Goal: Information Seeking & Learning: Compare options

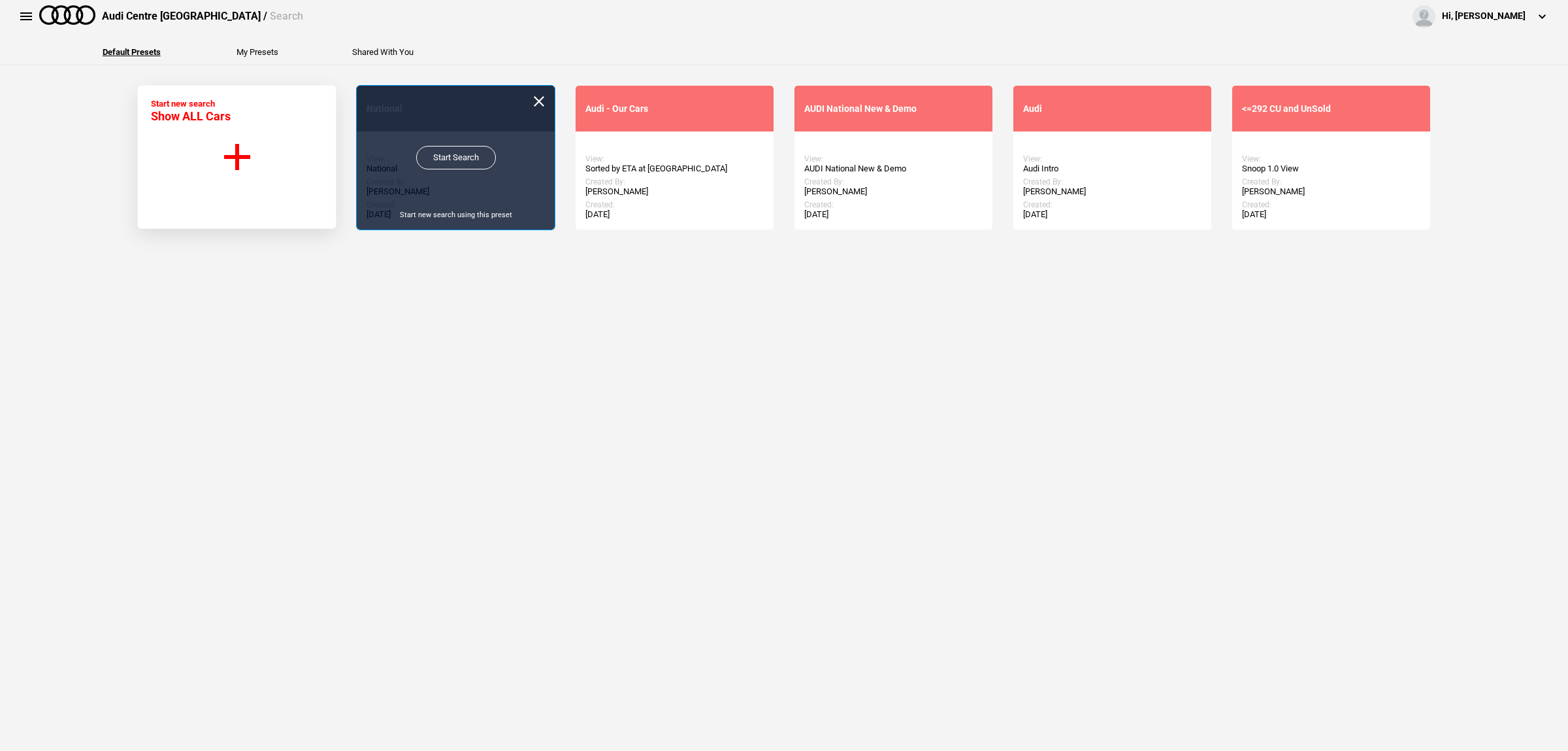
click at [453, 153] on link "Start Search" at bounding box center [455, 157] width 80 height 23
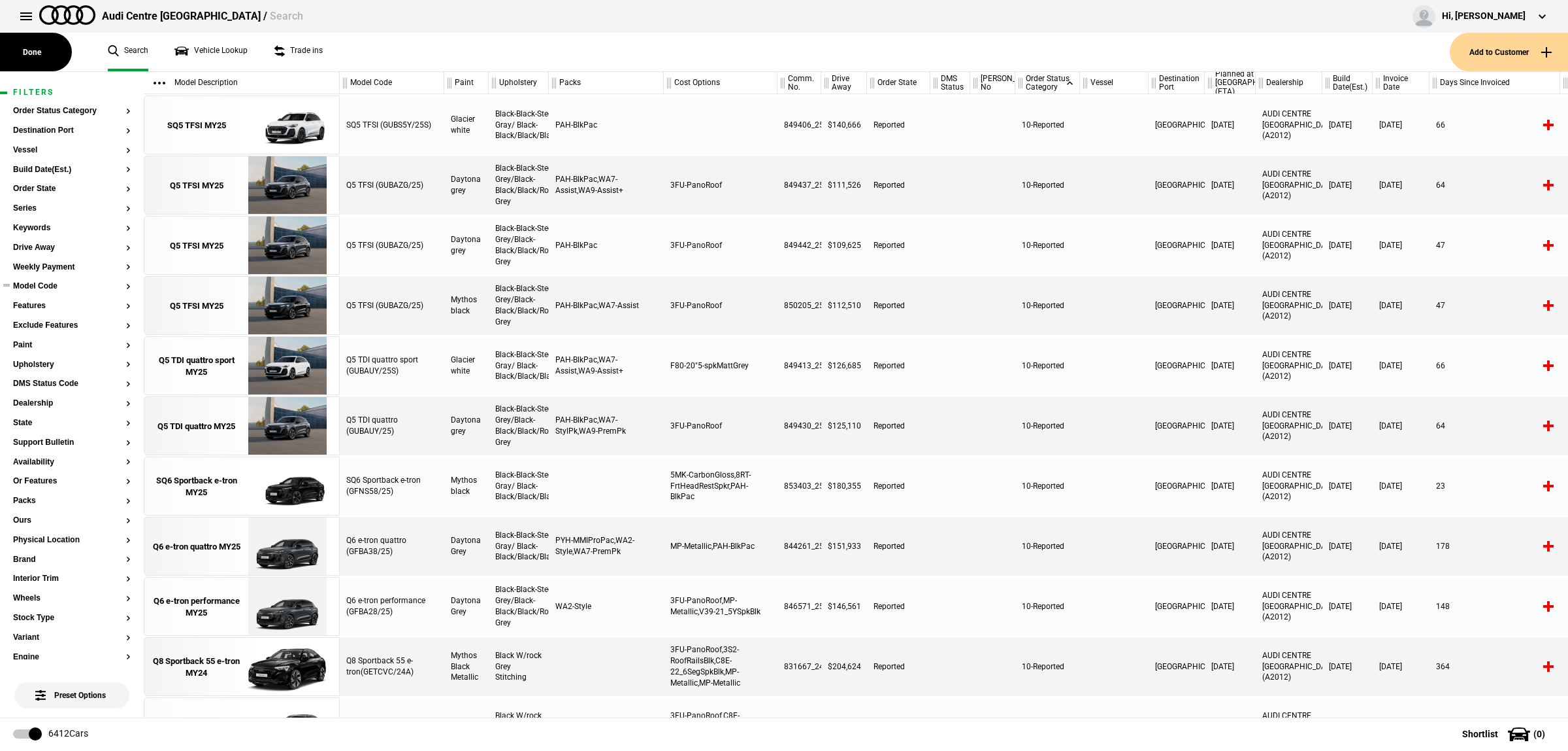
click at [51, 288] on button "Model Code" at bounding box center [71, 286] width 118 height 9
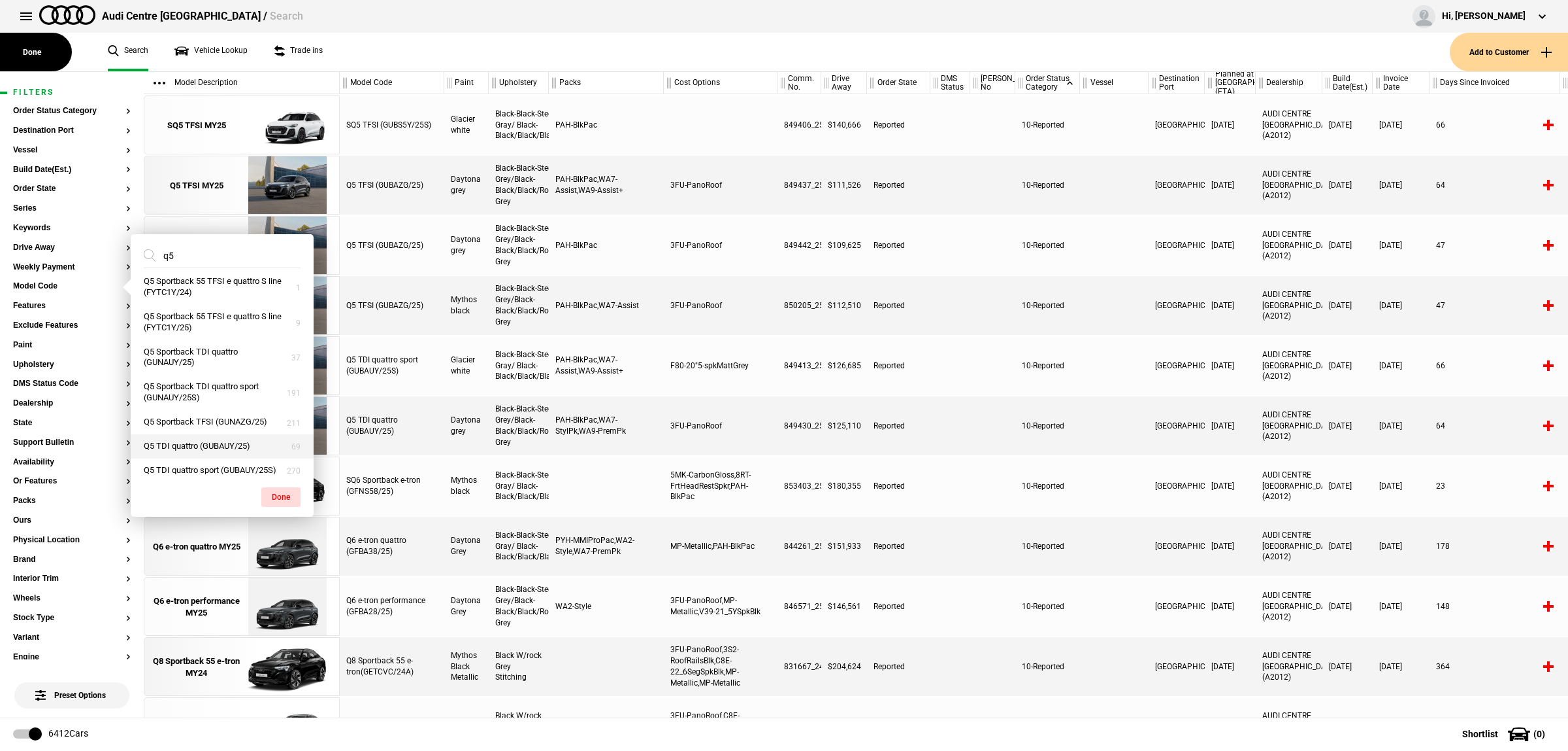
scroll to position [409, 0]
type input "q5"
click at [229, 425] on button "Q5 TFSI (GUBAZG/25)" at bounding box center [221, 413] width 183 height 24
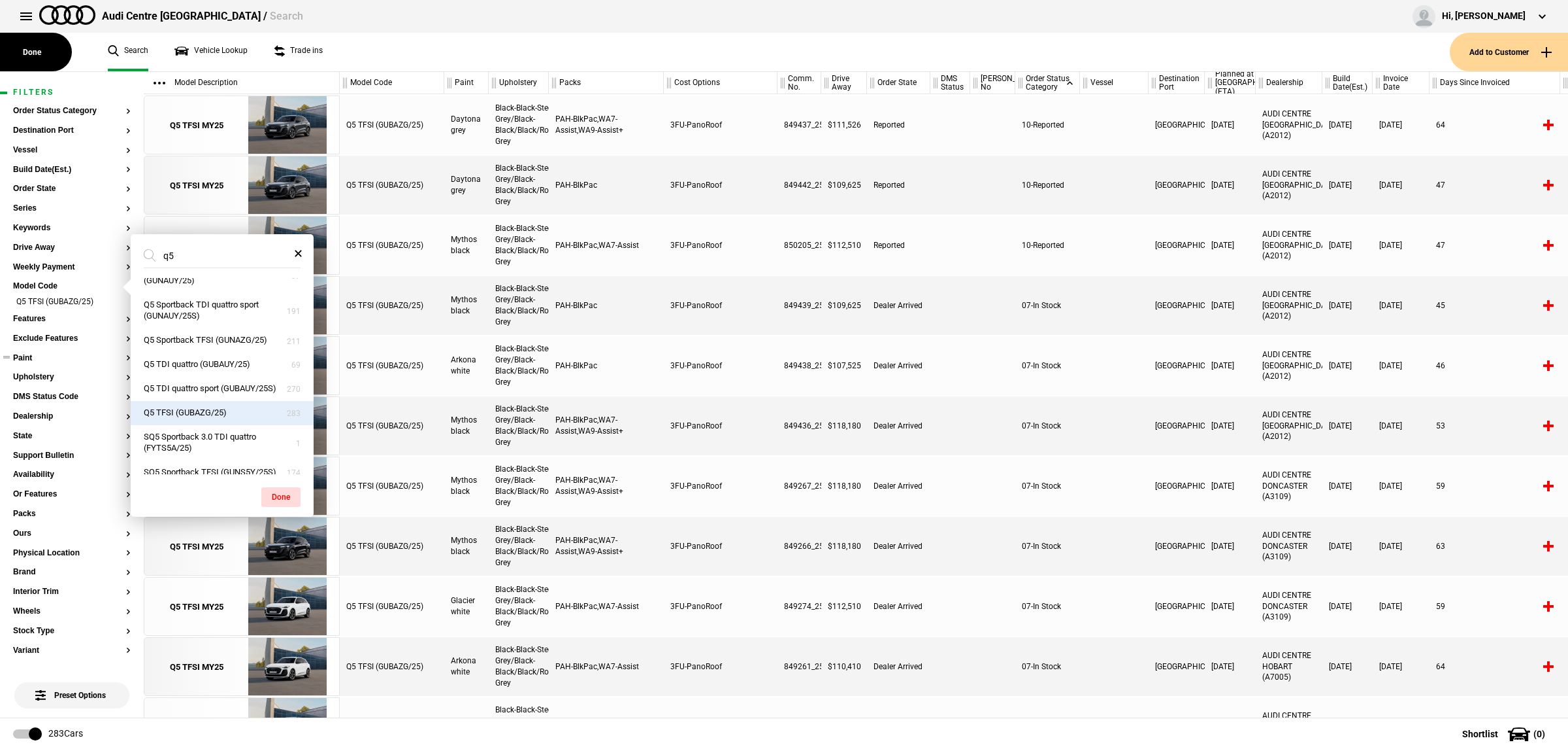
click at [49, 354] on button "Paint" at bounding box center [71, 358] width 118 height 9
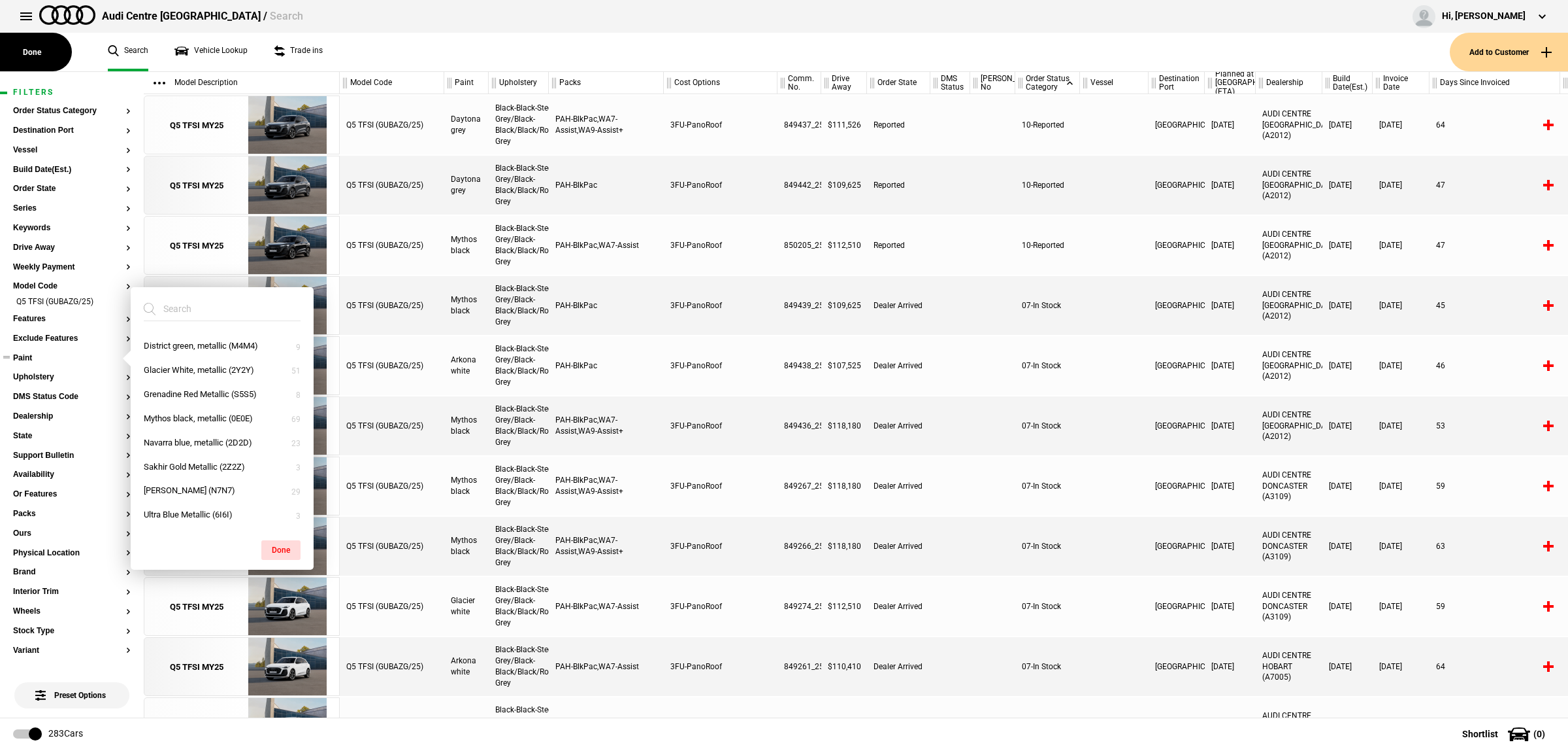
scroll to position [45, 0]
click at [172, 308] on input "search" at bounding box center [214, 308] width 142 height 23
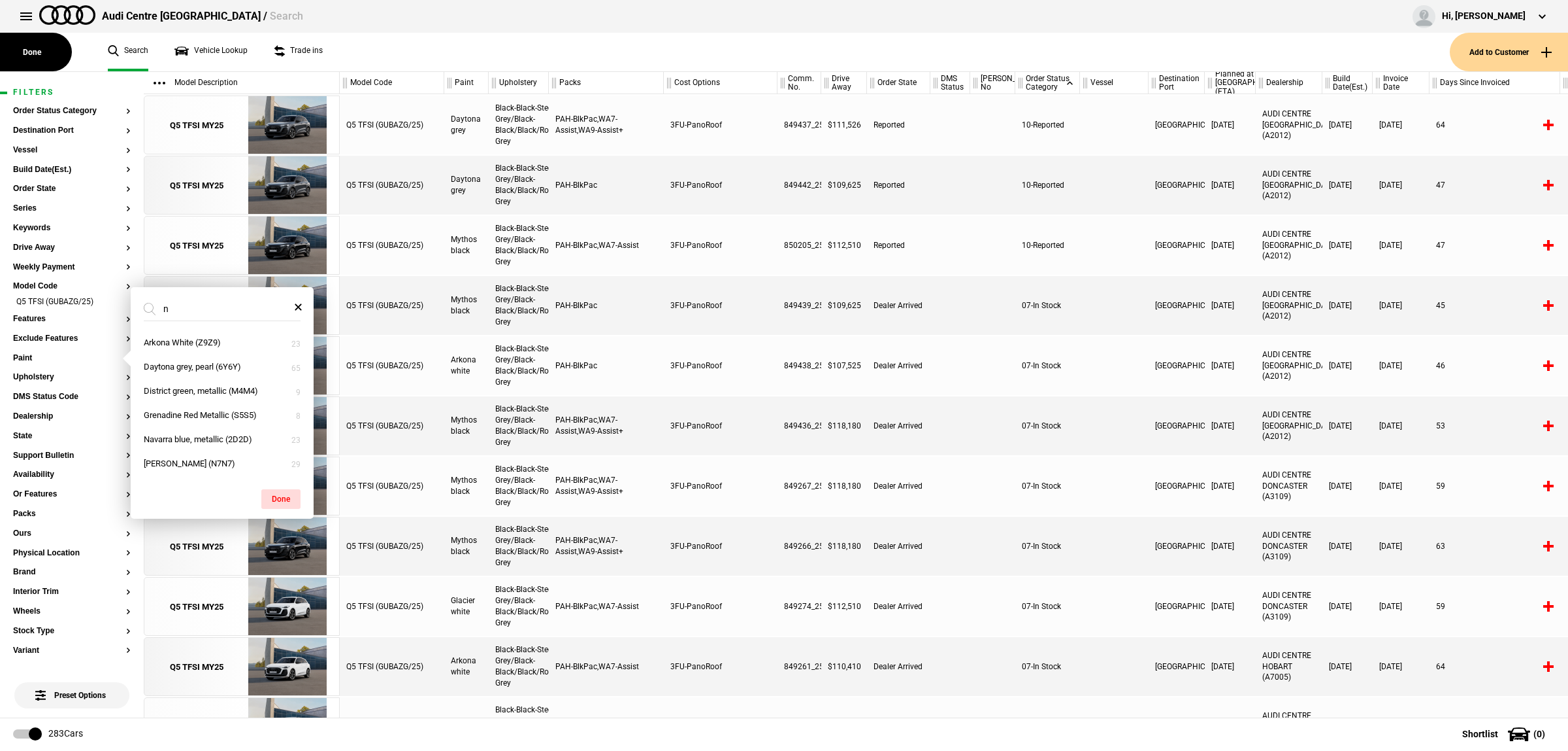
scroll to position [0, 0]
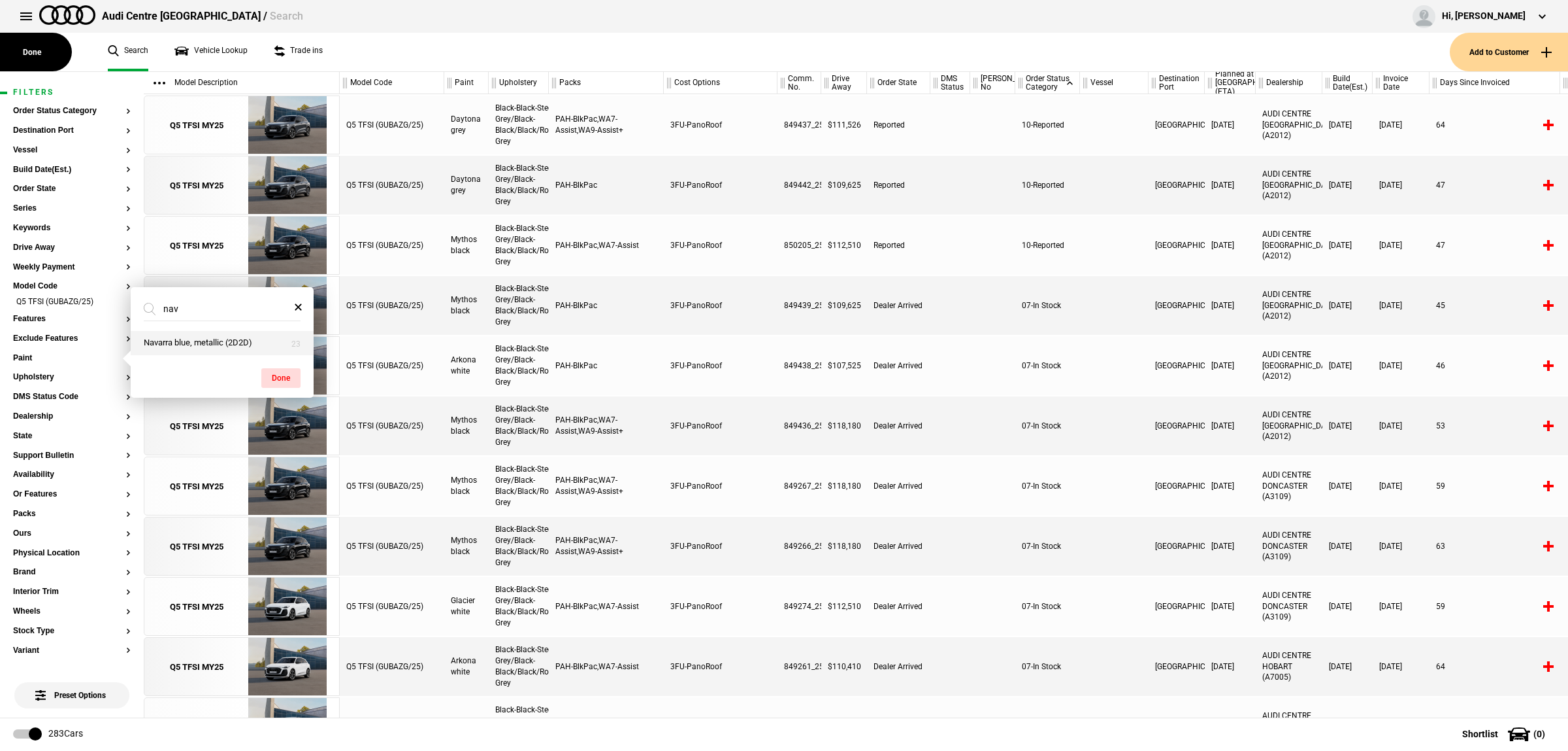
type input "nav"
click at [178, 337] on button "Navarra blue, metallic (2D2D)" at bounding box center [221, 343] width 183 height 24
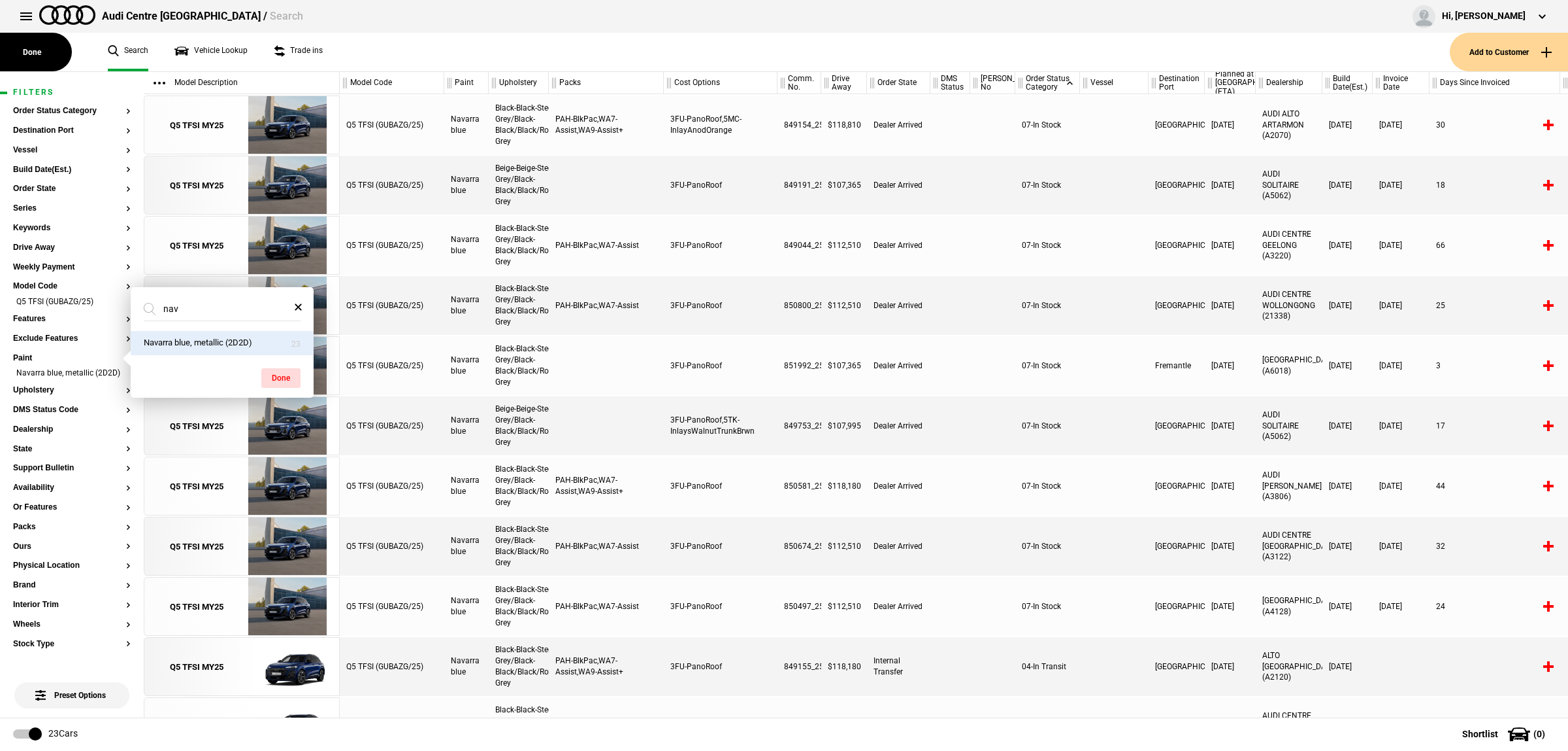
click at [995, 273] on div at bounding box center [992, 245] width 45 height 59
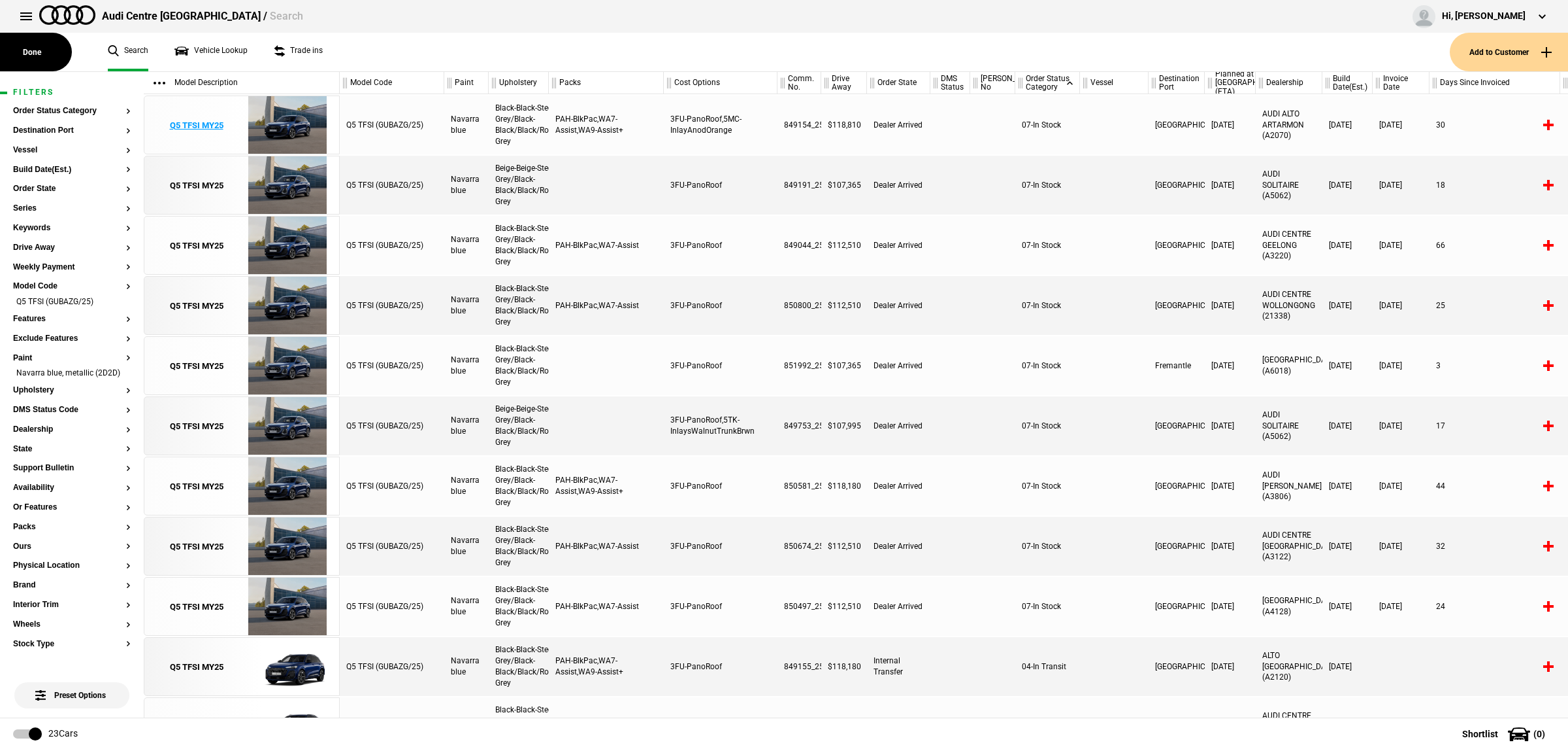
click at [317, 130] on img at bounding box center [287, 125] width 91 height 59
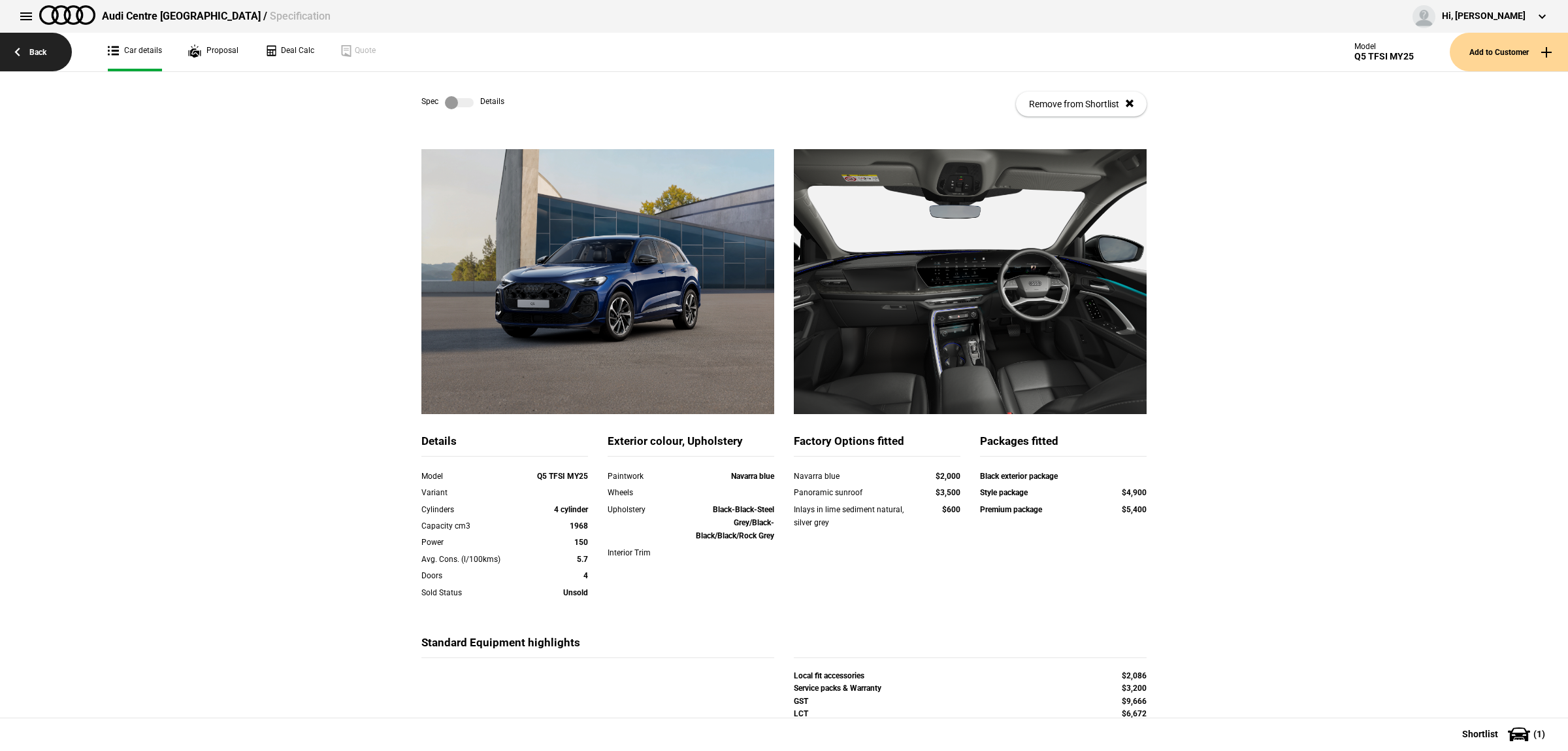
click at [26, 56] on link "Back" at bounding box center [36, 51] width 72 height 39
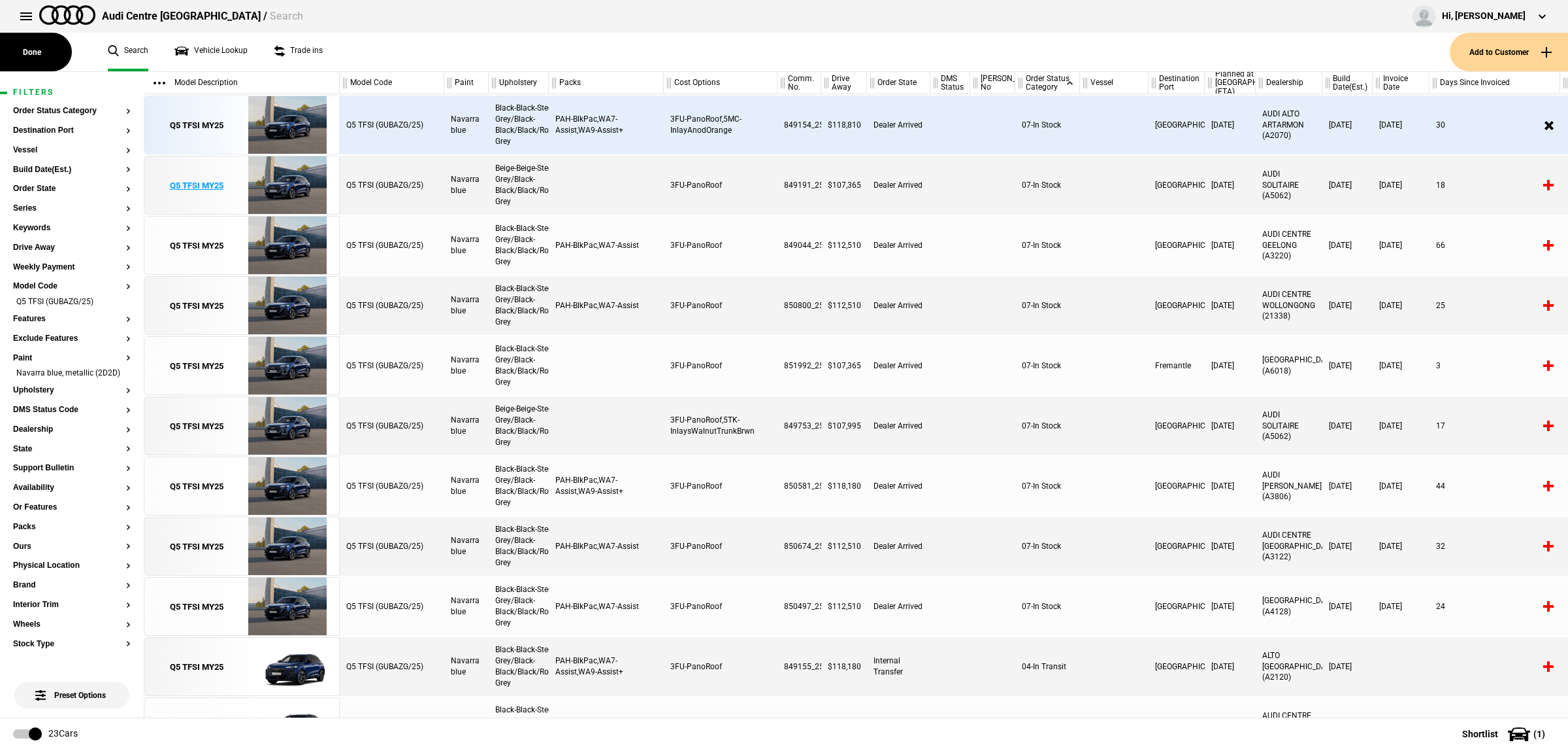
click at [276, 186] on img at bounding box center [287, 185] width 91 height 59
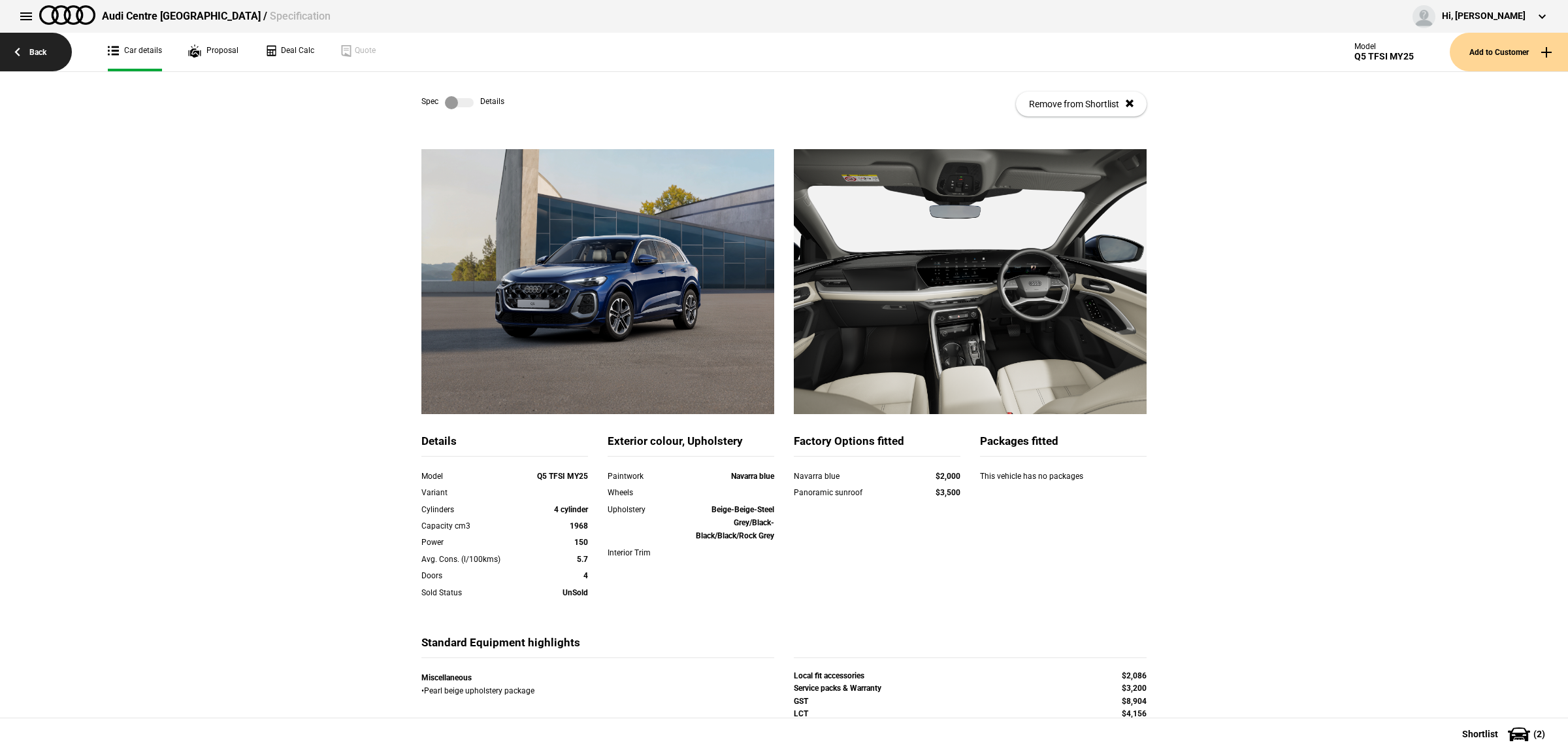
click at [23, 49] on link "Back" at bounding box center [36, 51] width 72 height 39
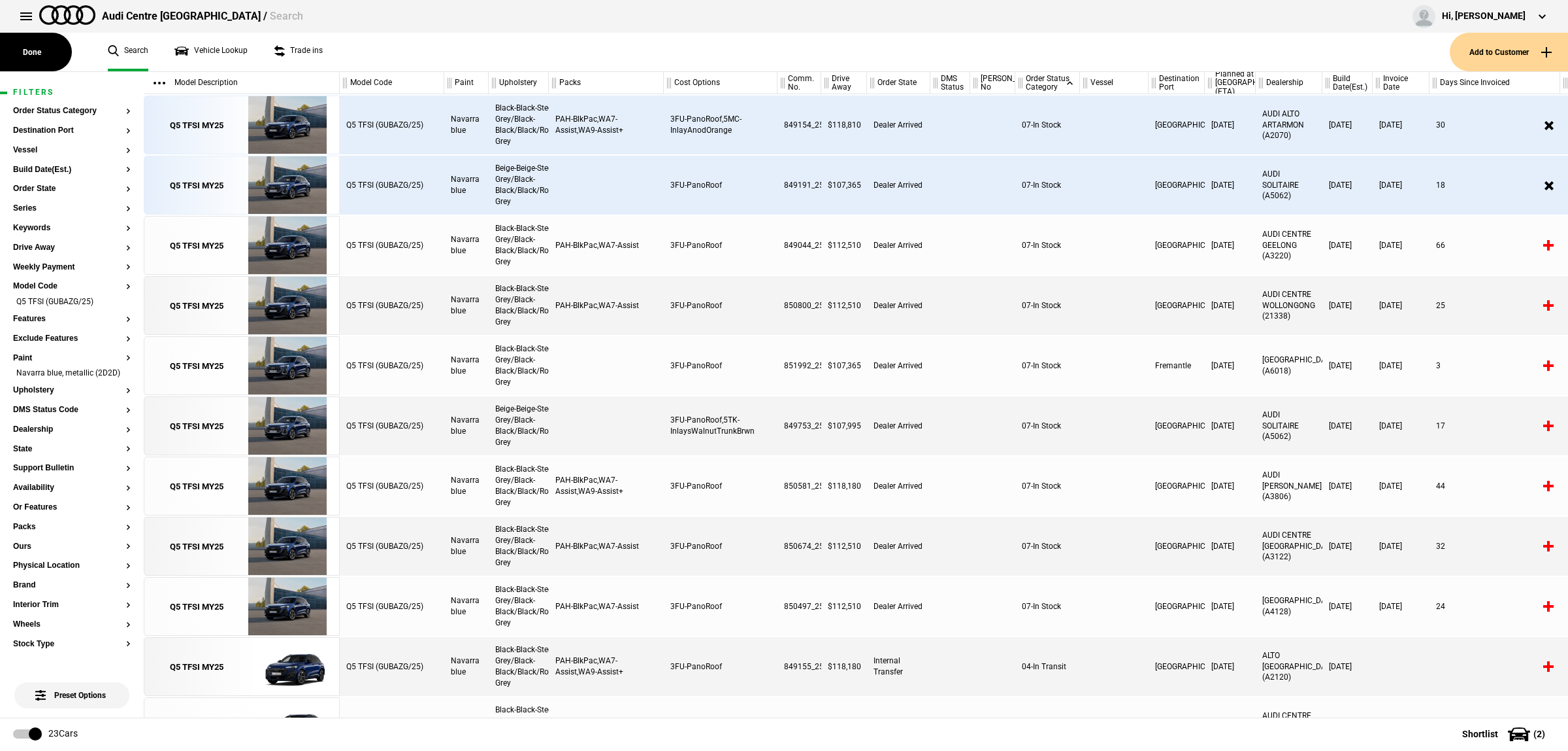
click at [508, 298] on div "Black-Black-Steel Grey/Black-Black/Black/Rock Grey" at bounding box center [519, 306] width 60 height 59
click at [292, 303] on img at bounding box center [287, 306] width 91 height 59
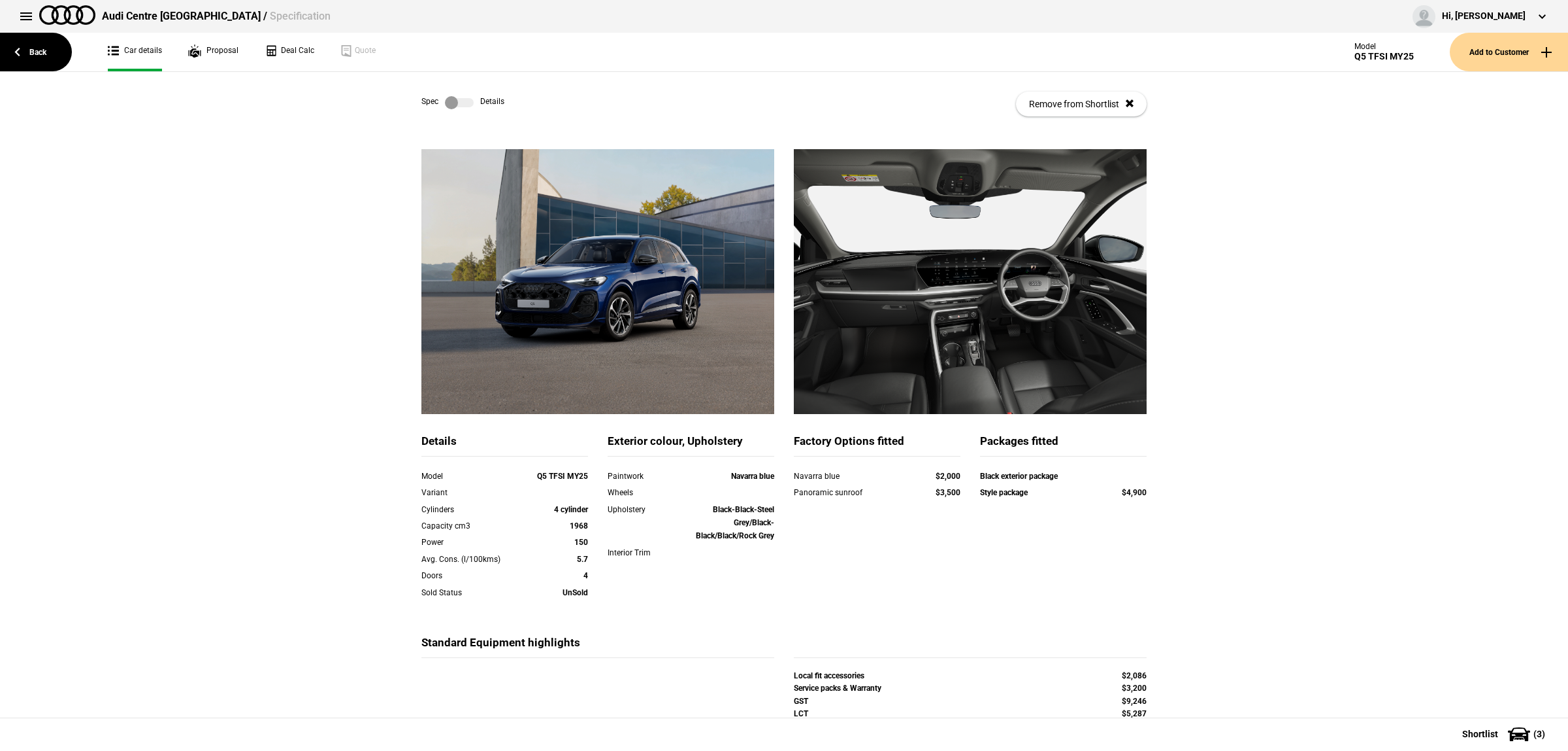
click at [459, 103] on label at bounding box center [460, 102] width 29 height 13
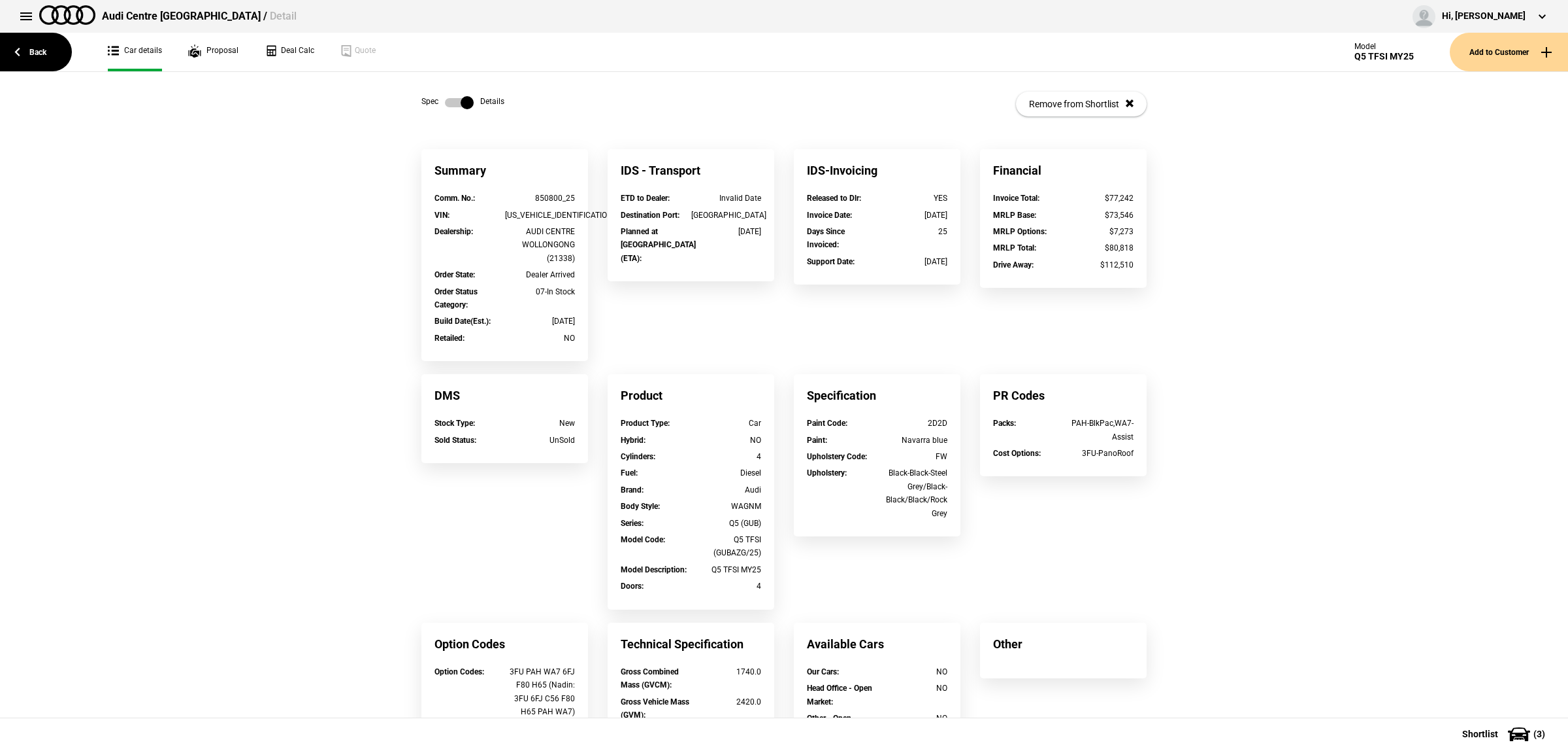
click at [438, 102] on link at bounding box center [459, 102] width 42 height 13
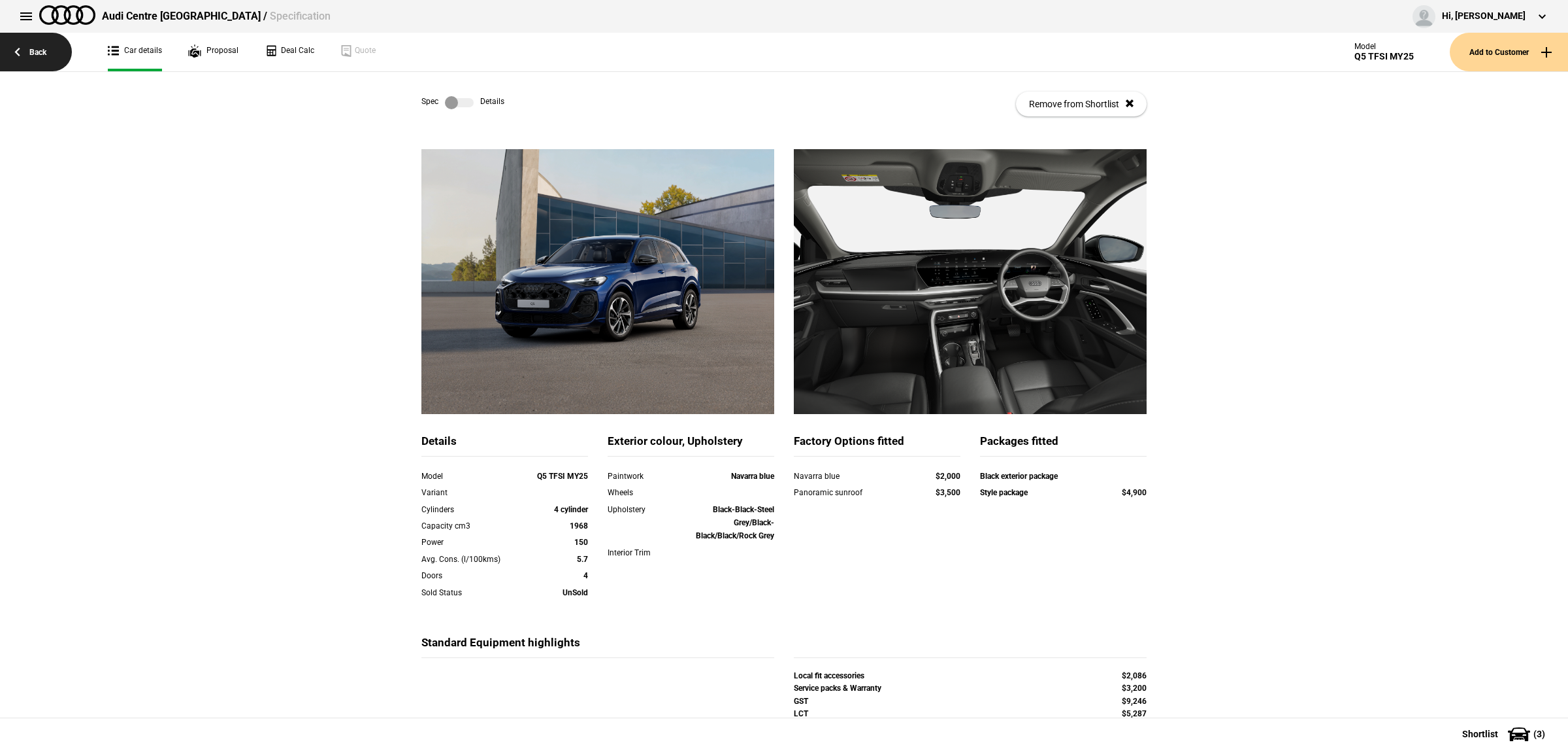
click at [18, 59] on link "Back" at bounding box center [36, 51] width 72 height 39
